Goal: Information Seeking & Learning: Learn about a topic

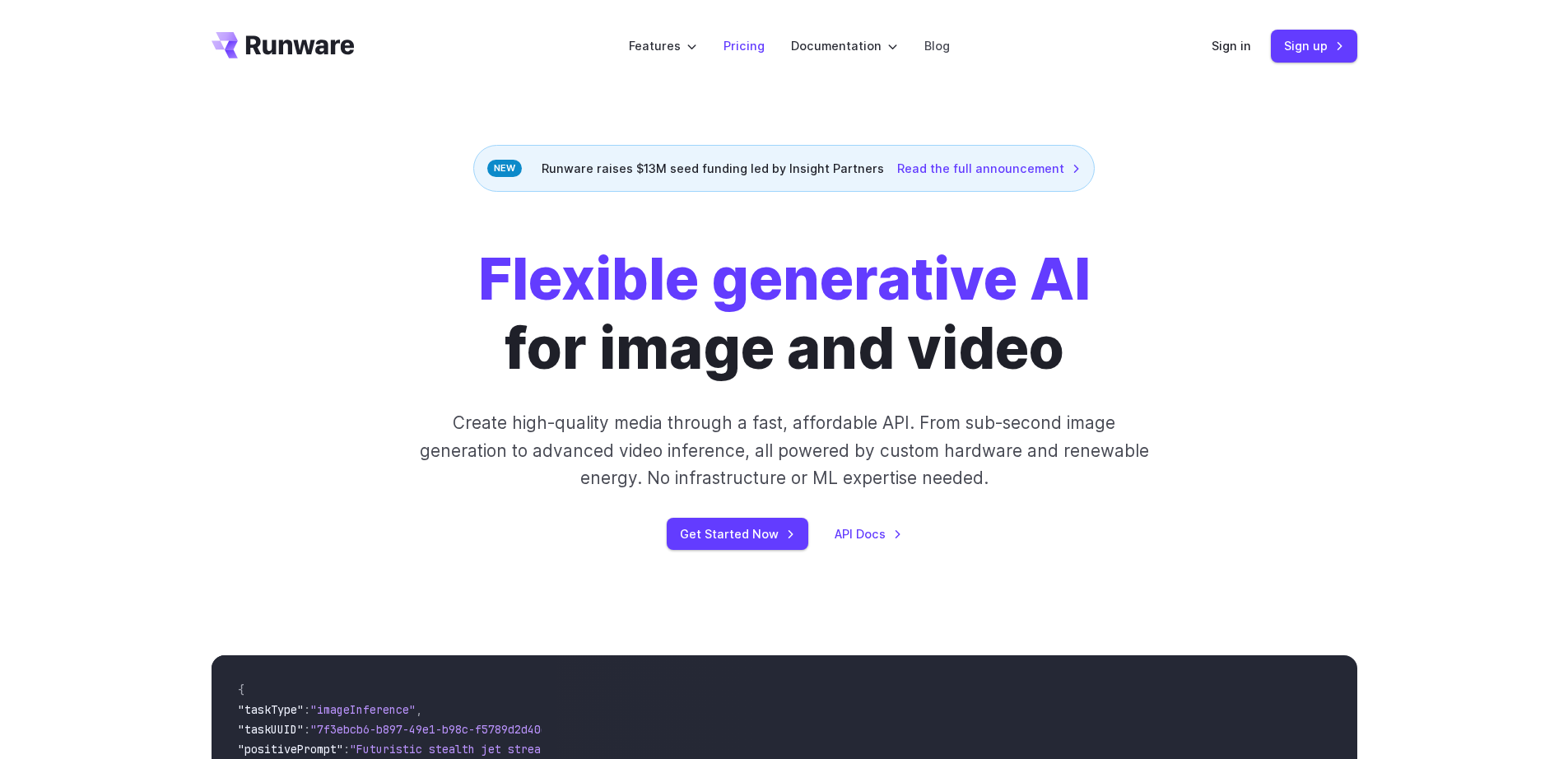
click at [761, 46] on link "Pricing" at bounding box center [744, 46] width 41 height 19
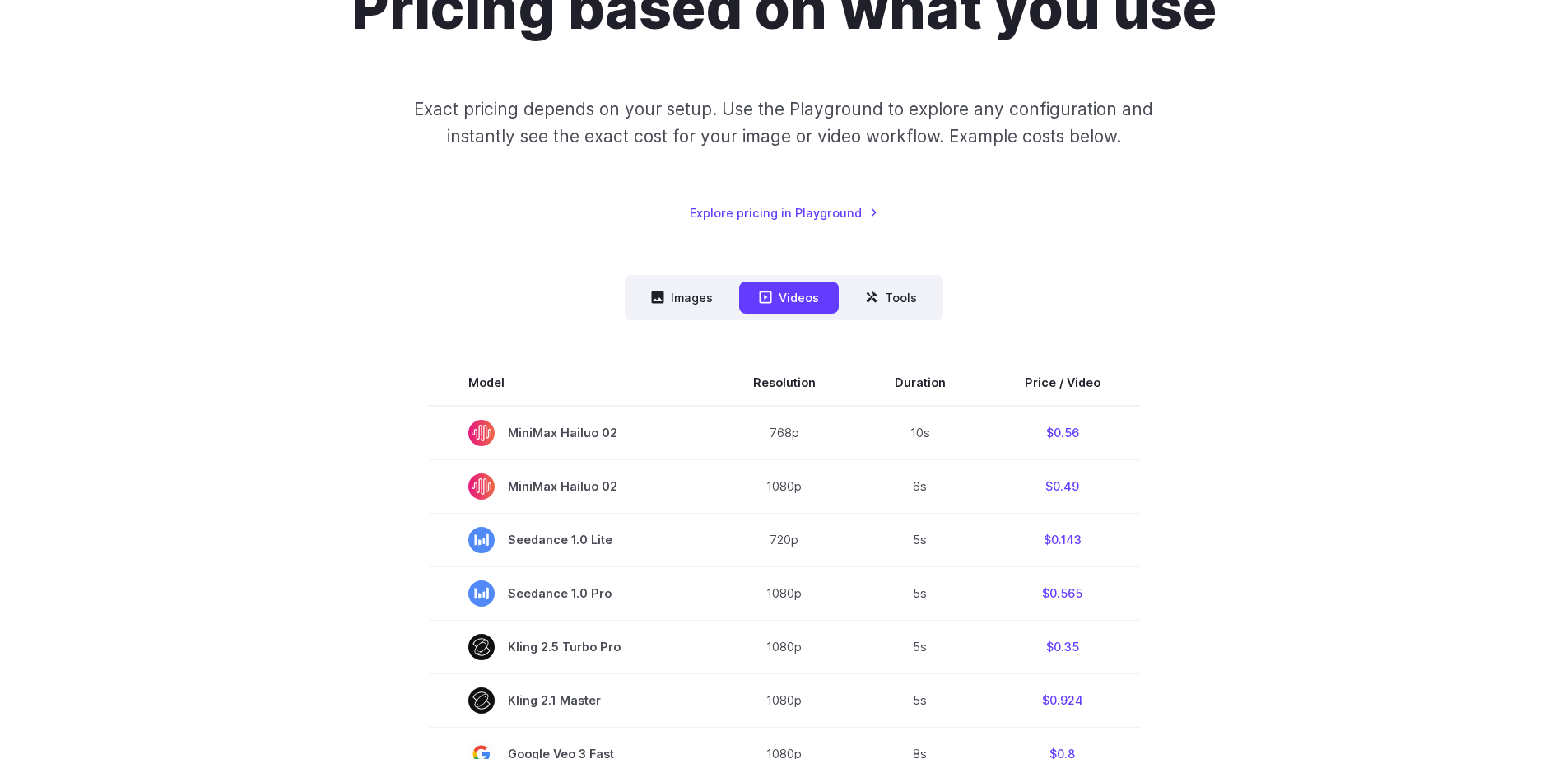
scroll to position [98, 0]
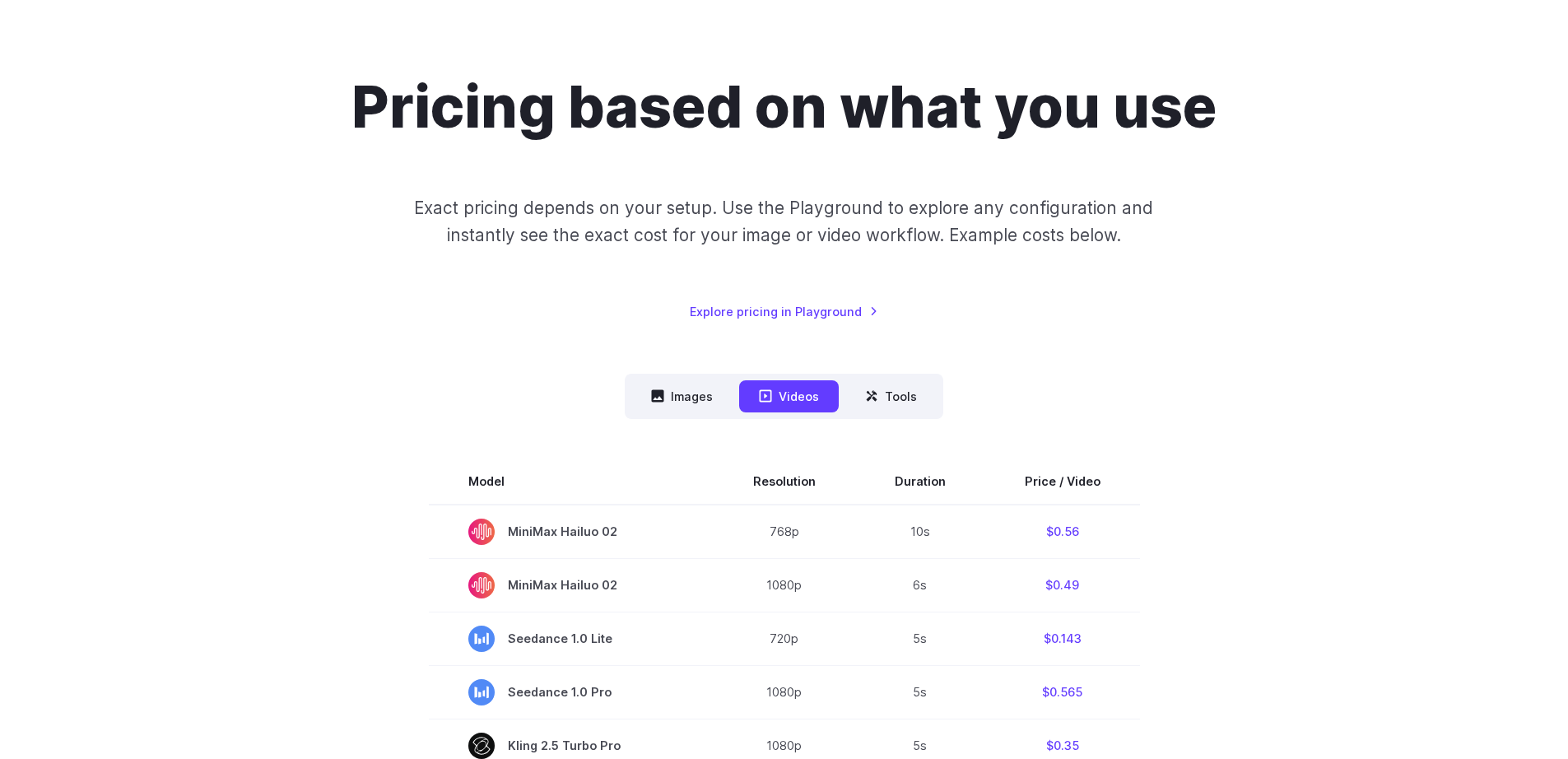
click at [692, 301] on div "Pricing based on what you use Exact pricing depends on your setup. Use the Play…" at bounding box center [784, 197] width 1145 height 249
click at [692, 392] on button "Images" at bounding box center [682, 396] width 101 height 33
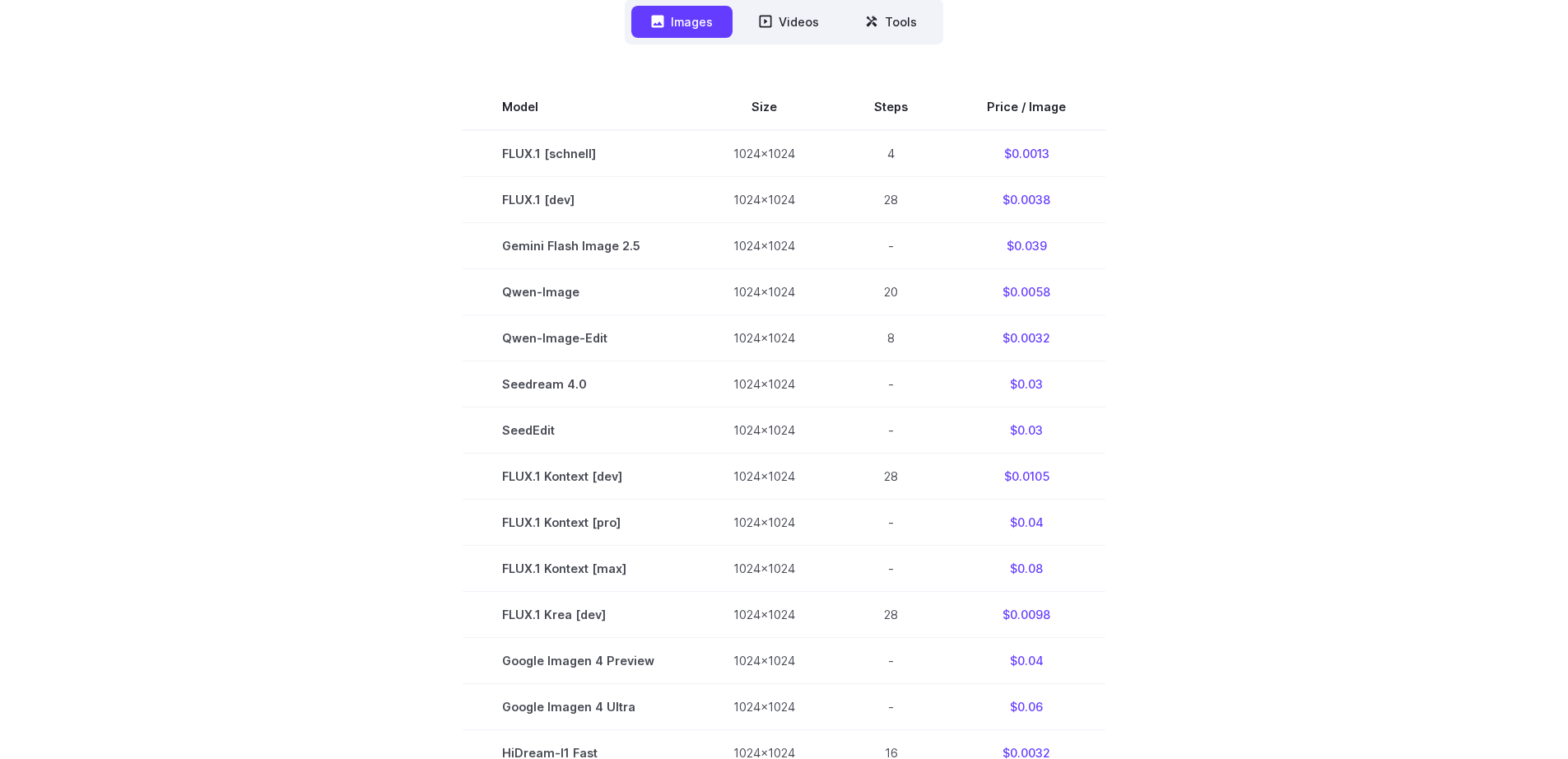
scroll to position [395, 0]
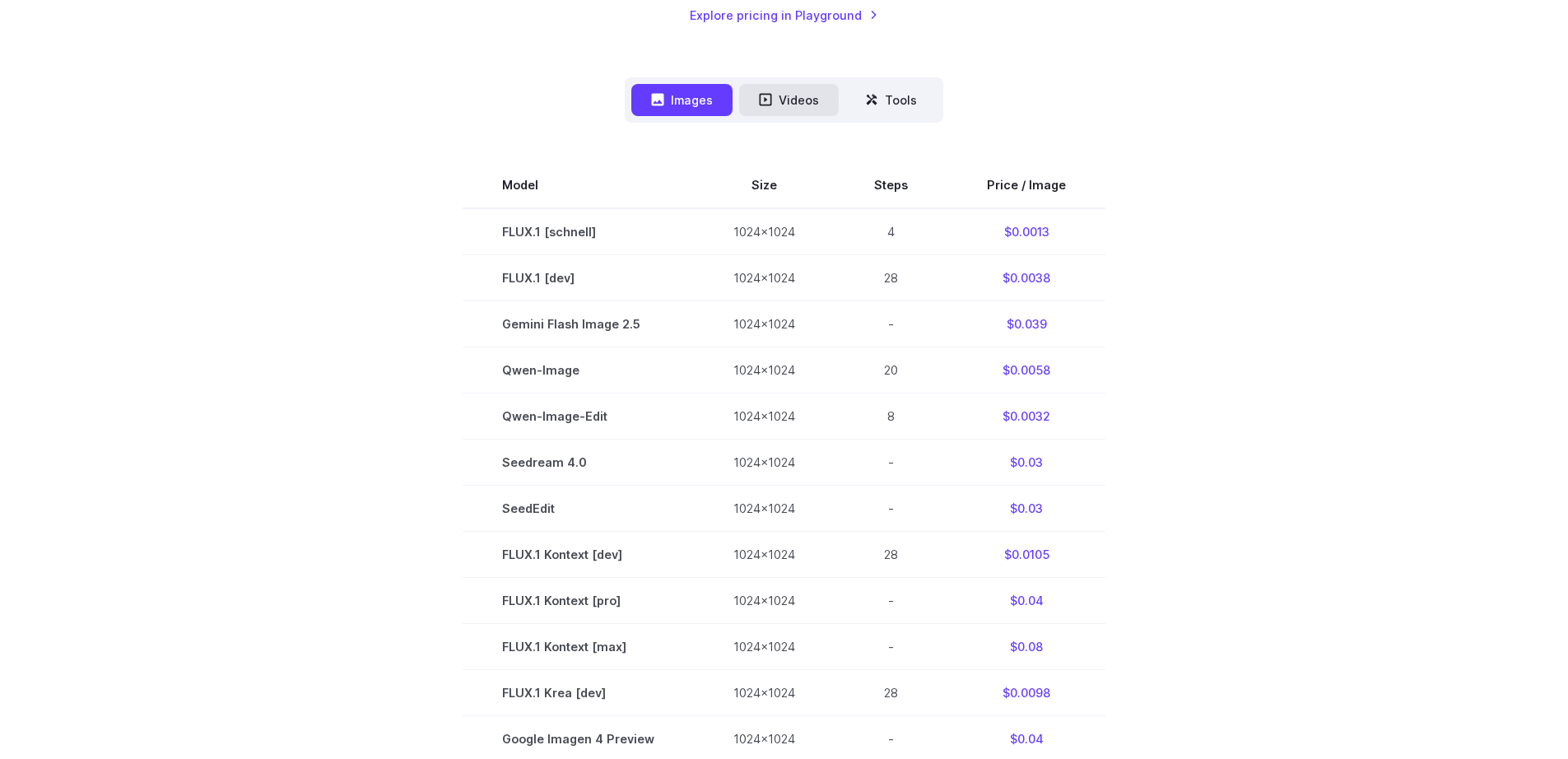
click at [819, 98] on button "Videos" at bounding box center [789, 99] width 99 height 33
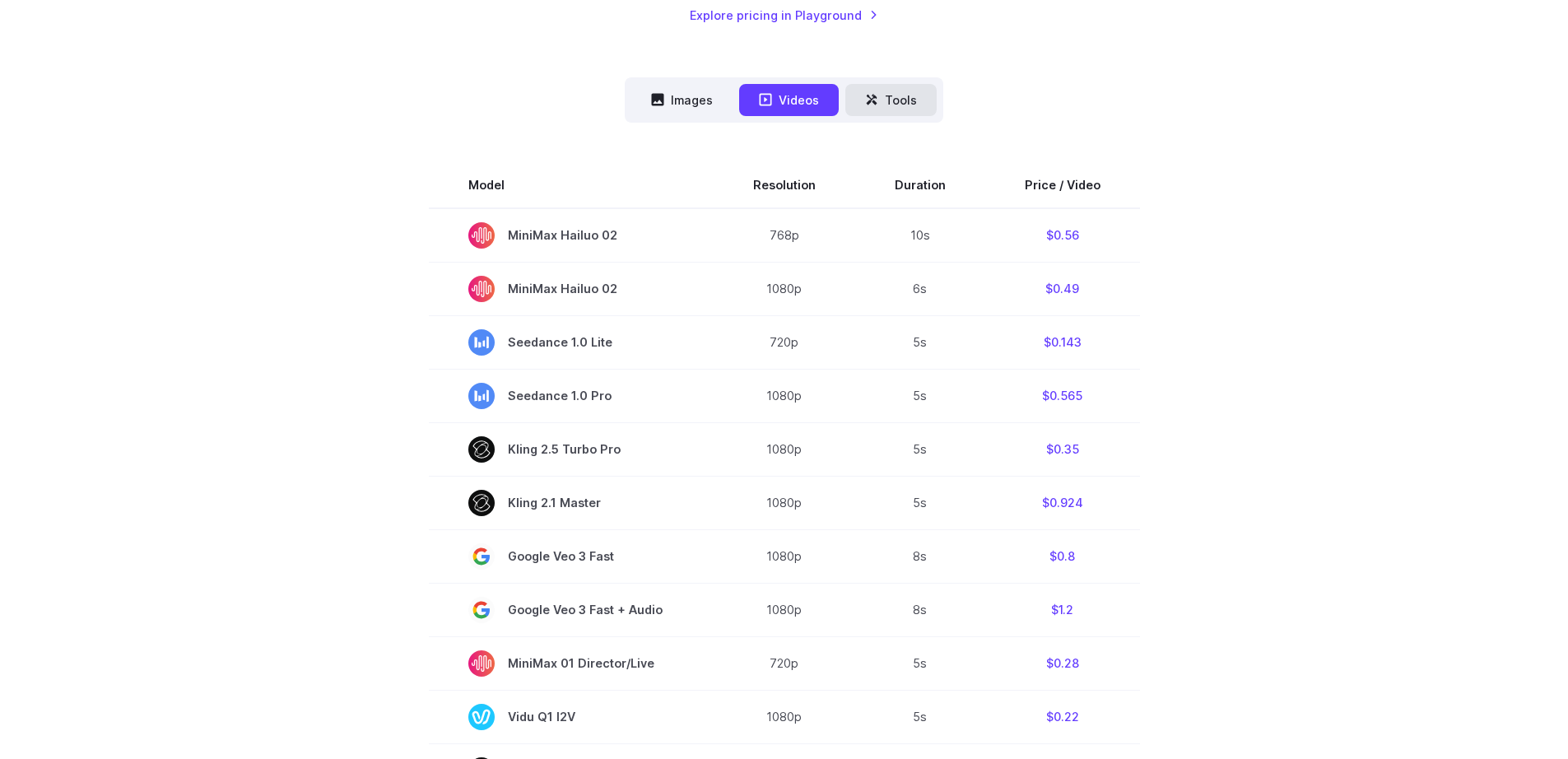
click at [898, 109] on button "Tools" at bounding box center [891, 99] width 91 height 33
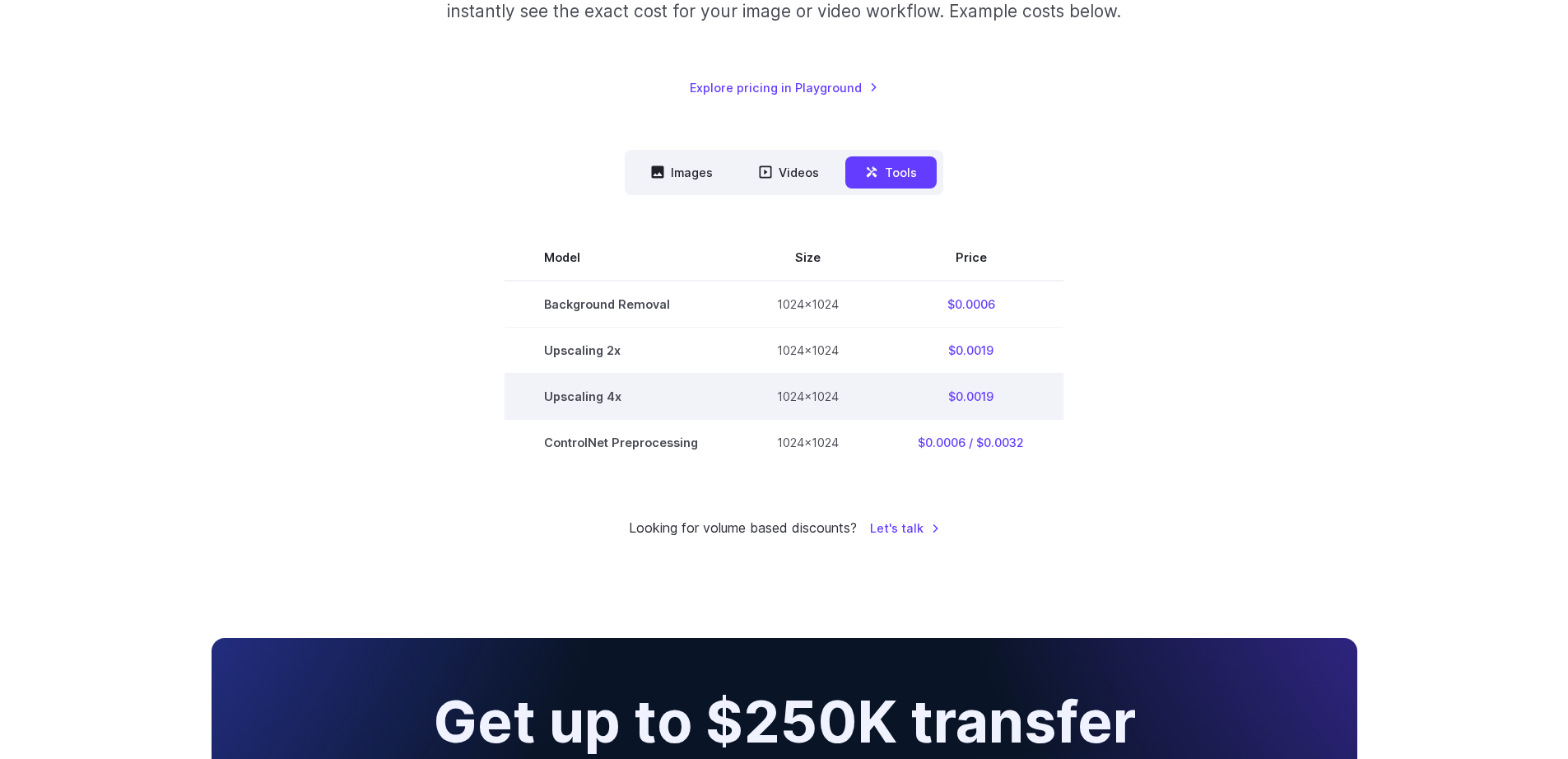
scroll to position [0, 0]
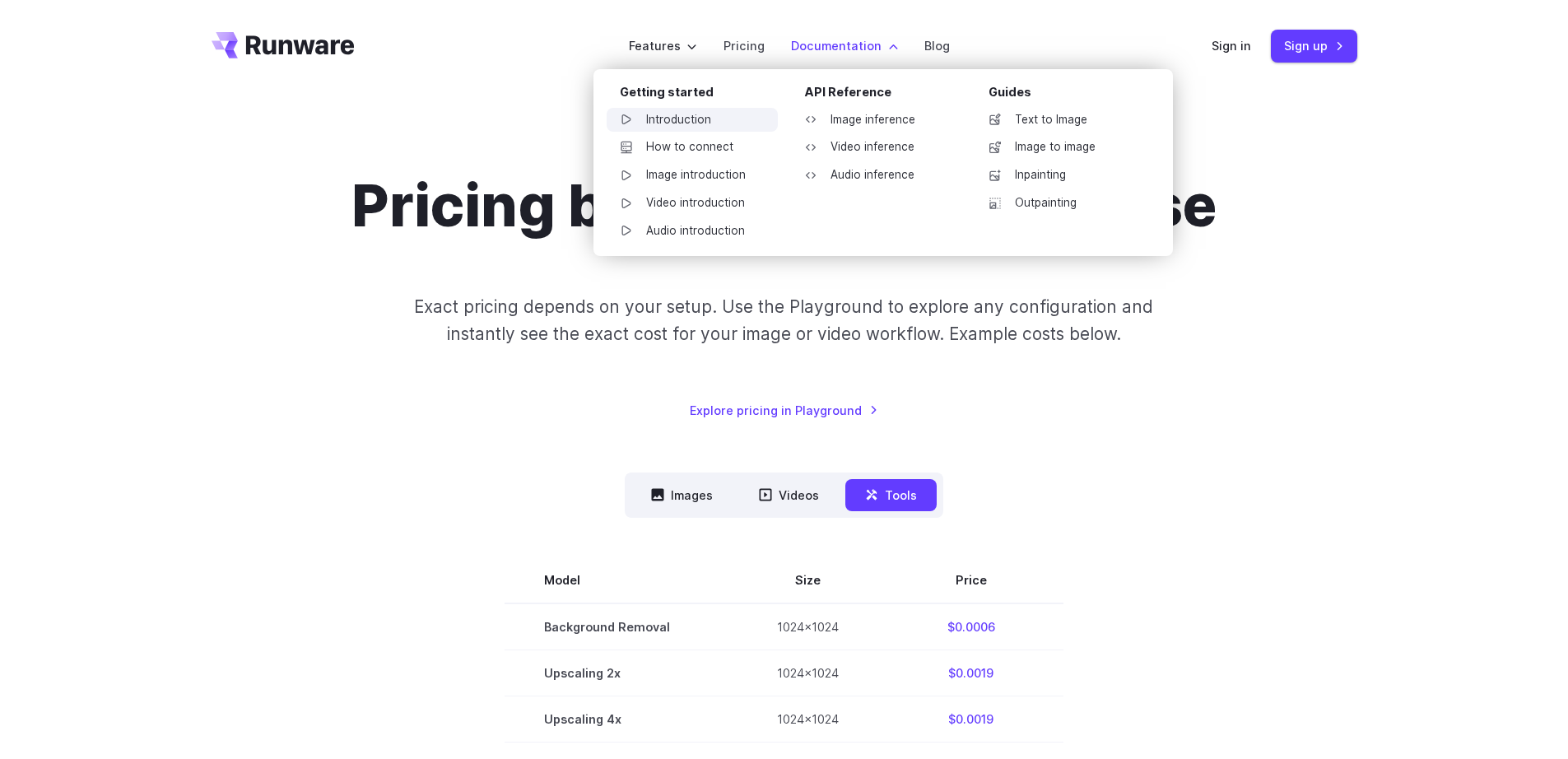
click at [690, 123] on link "Introduction" at bounding box center [692, 120] width 171 height 25
